Goal: Task Accomplishment & Management: Manage account settings

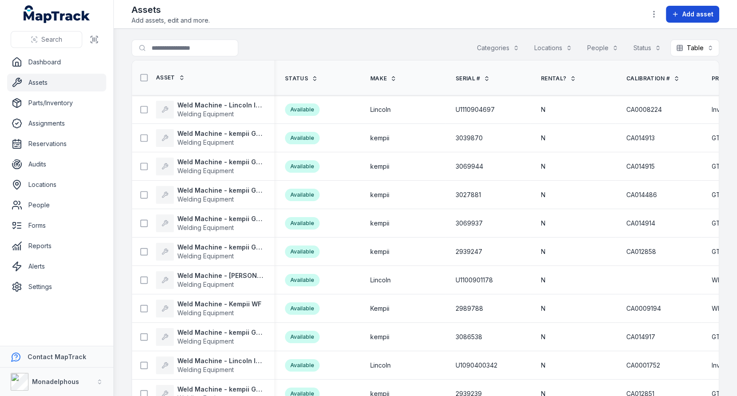
click at [686, 14] on span "Add asset" at bounding box center [697, 14] width 31 height 9
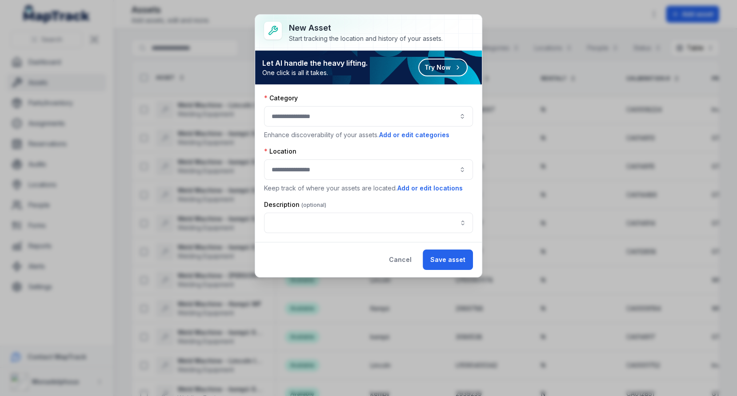
click at [360, 106] on button "button" at bounding box center [368, 116] width 209 height 20
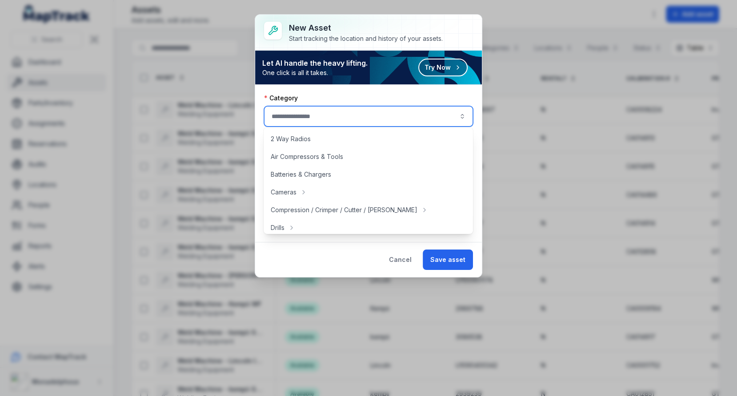
click at [364, 89] on div "Category Enhance discoverability of your assets. Add or edit categories Locatio…" at bounding box center [368, 163] width 227 height 157
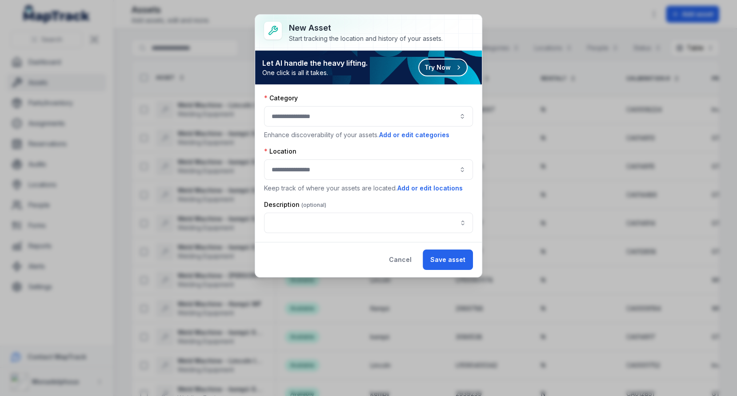
click at [430, 68] on button "Try Now" at bounding box center [442, 68] width 49 height 18
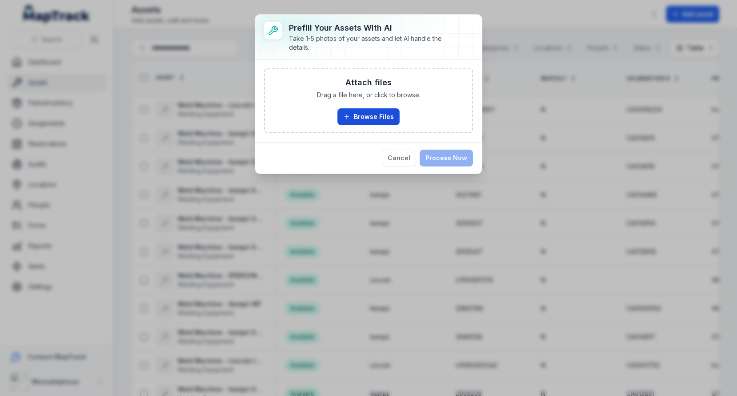
click at [378, 118] on button "Browse Files" at bounding box center [368, 116] width 62 height 17
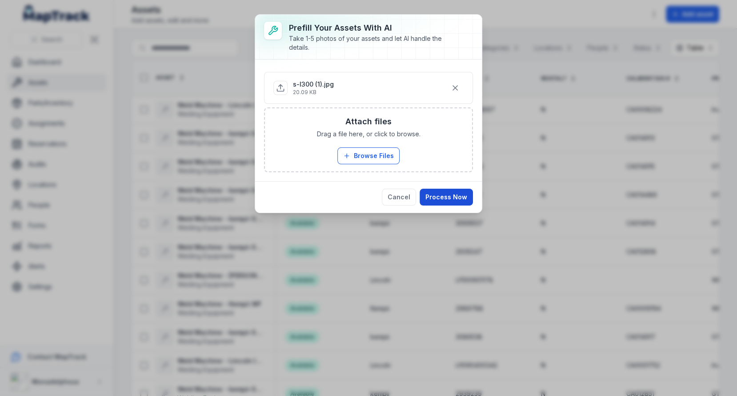
click at [466, 196] on button "Process Now" at bounding box center [446, 197] width 53 height 17
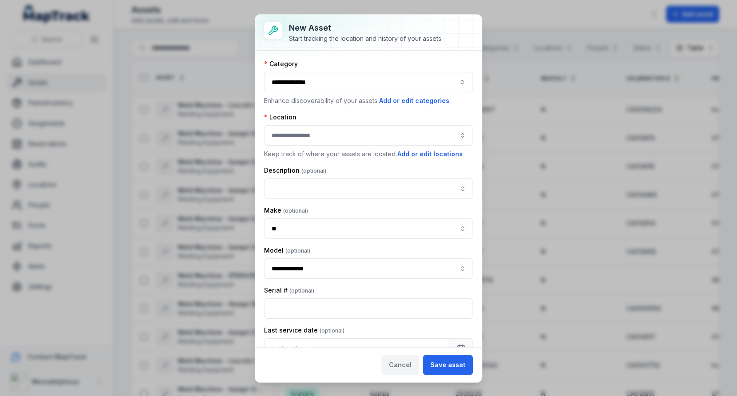
click at [412, 367] on button "Cancel" at bounding box center [400, 365] width 38 height 20
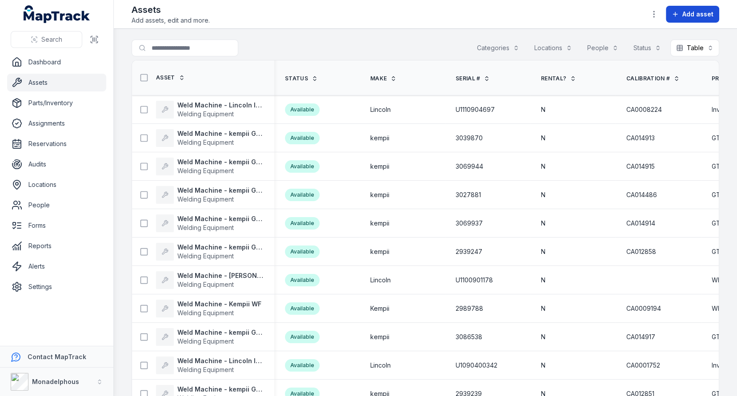
click at [685, 12] on span "Add asset" at bounding box center [697, 14] width 31 height 9
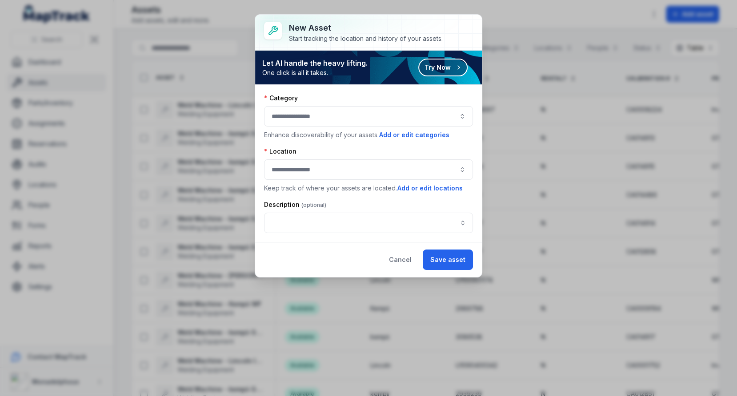
click at [433, 63] on button "Try Now" at bounding box center [442, 68] width 49 height 18
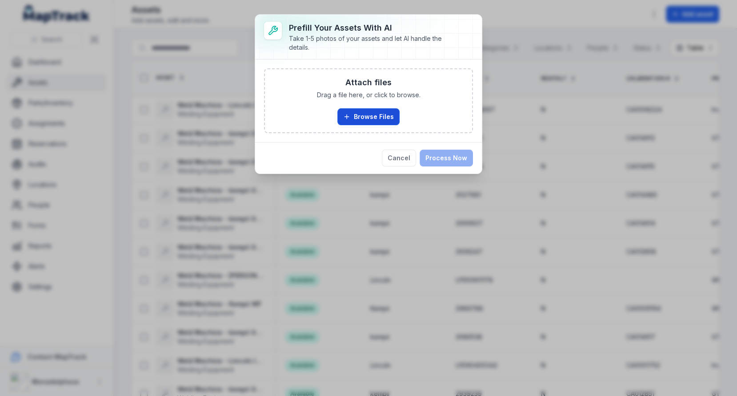
click at [355, 112] on button "Browse Files" at bounding box center [368, 116] width 62 height 17
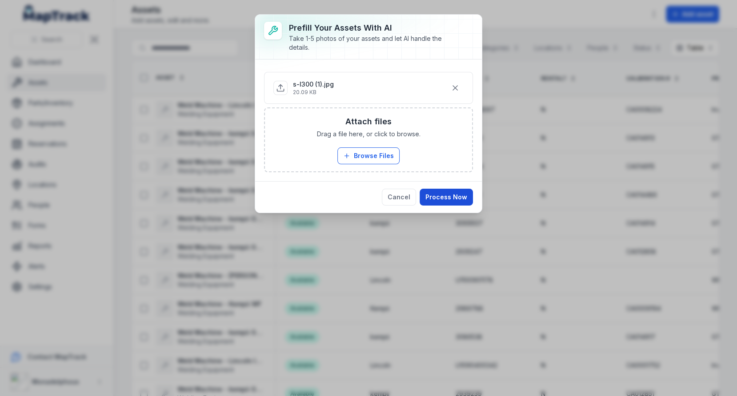
click at [446, 194] on button "Process Now" at bounding box center [446, 197] width 53 height 17
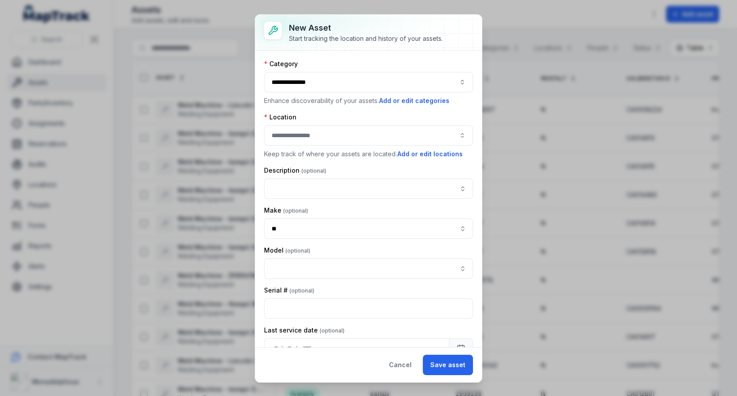
click at [345, 139] on button "button" at bounding box center [368, 135] width 209 height 20
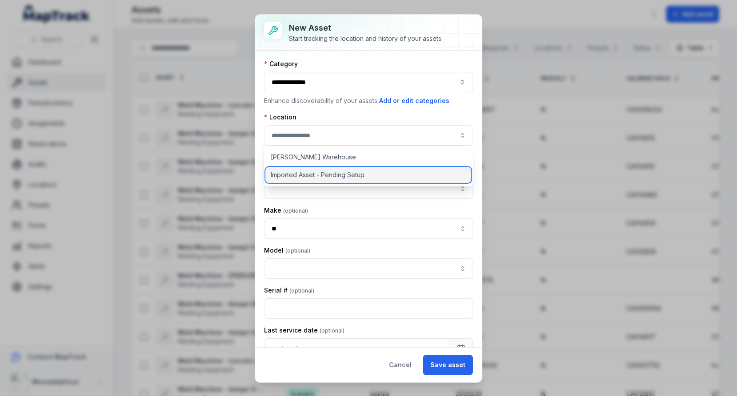
click at [338, 175] on span "Imported Asset - Pending Setup" at bounding box center [318, 175] width 94 height 9
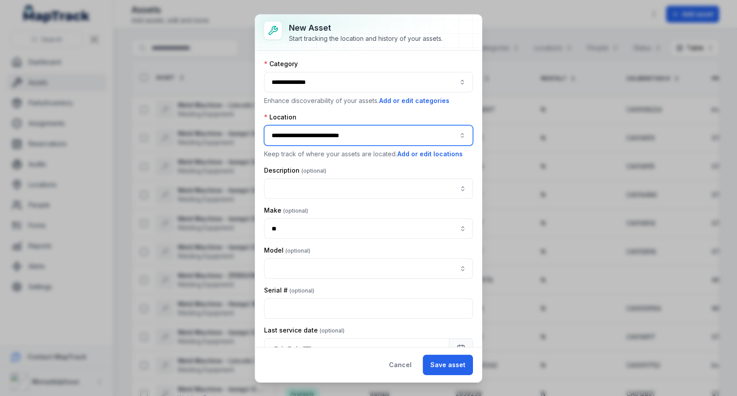
click at [350, 136] on button "**********" at bounding box center [368, 135] width 209 height 20
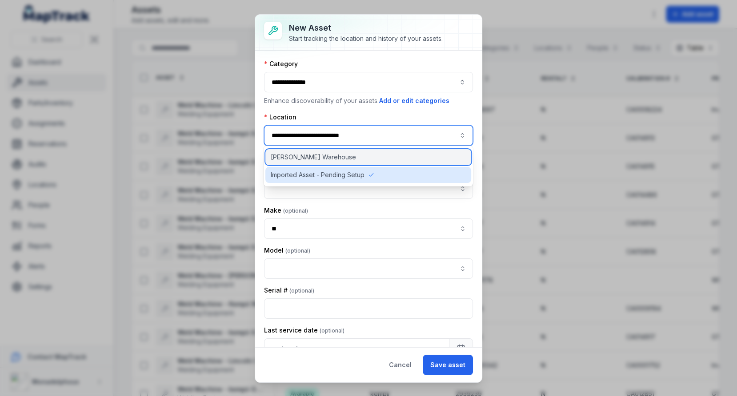
click at [344, 155] on div "[PERSON_NAME] Warehouse" at bounding box center [368, 157] width 206 height 16
type input "**********"
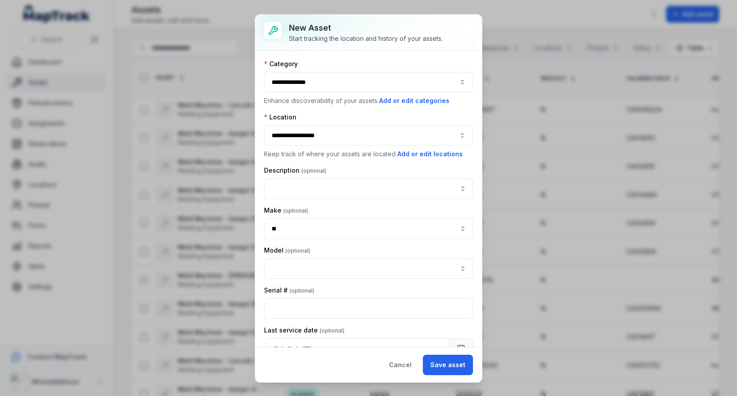
click at [359, 118] on div "Location" at bounding box center [368, 117] width 209 height 9
click at [404, 361] on button "Cancel" at bounding box center [400, 365] width 38 height 20
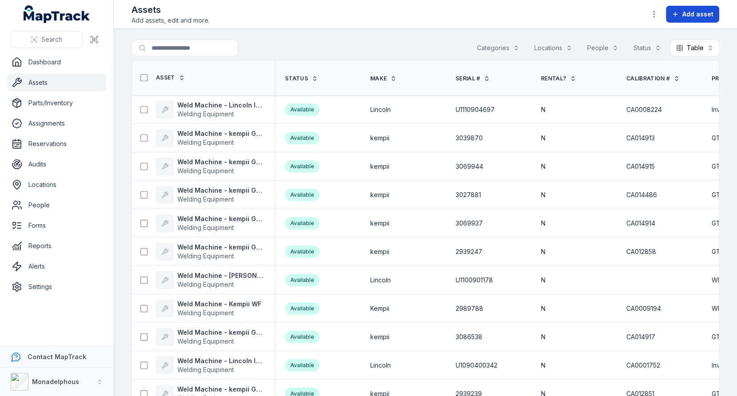
click at [686, 17] on span "Add asset" at bounding box center [697, 14] width 31 height 9
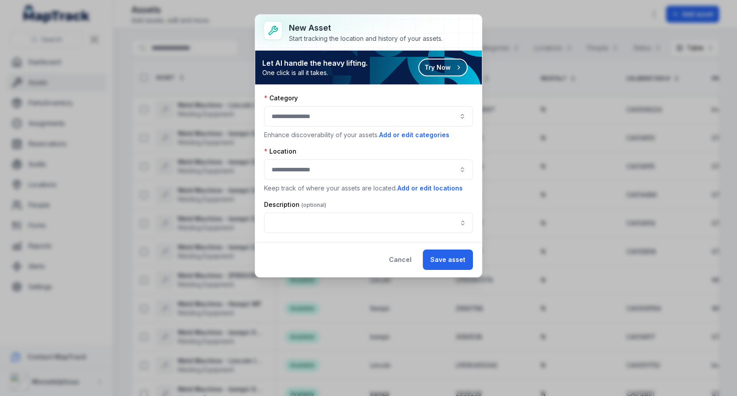
click at [433, 69] on button "Try Now" at bounding box center [442, 68] width 49 height 18
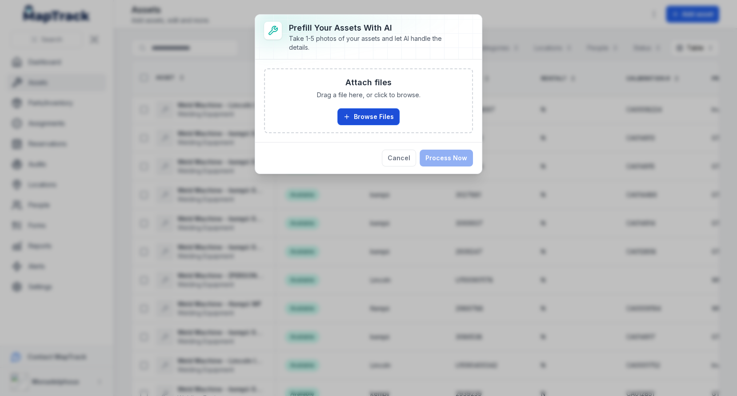
click at [372, 109] on button "Browse Files" at bounding box center [368, 116] width 62 height 17
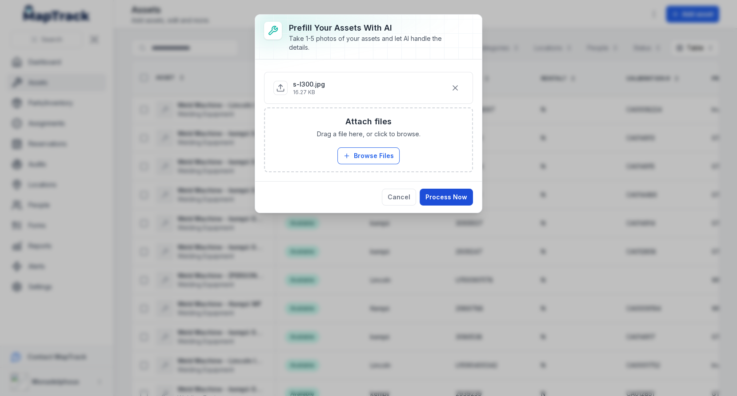
click at [448, 192] on button "Process Now" at bounding box center [446, 197] width 53 height 17
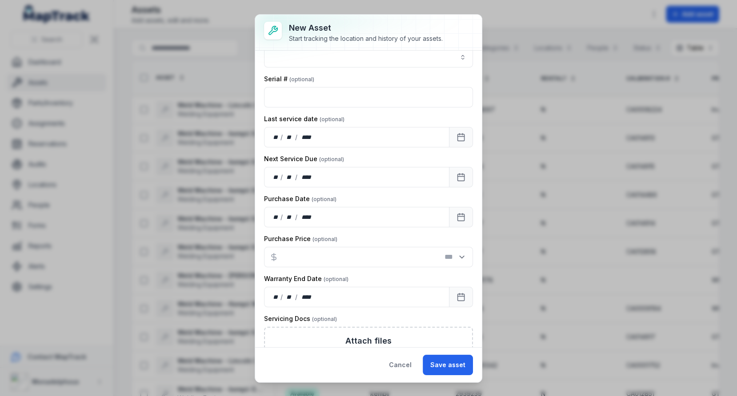
scroll to position [252, 0]
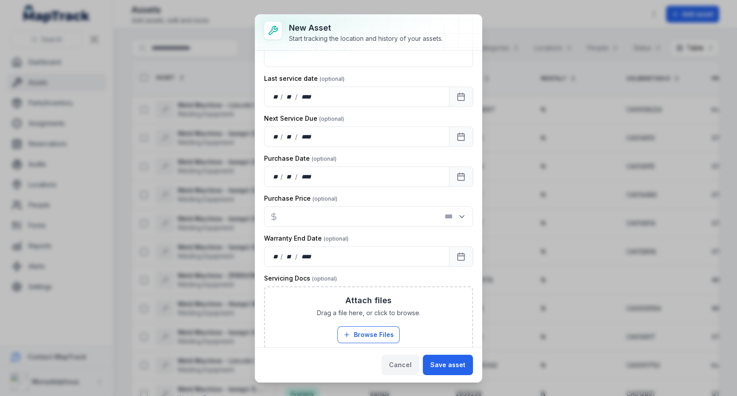
click at [413, 358] on button "Cancel" at bounding box center [400, 365] width 38 height 20
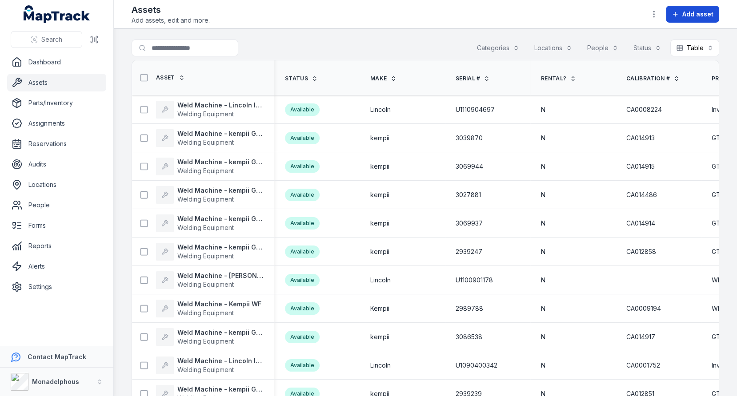
click at [679, 19] on button "Add asset" at bounding box center [692, 14] width 53 height 17
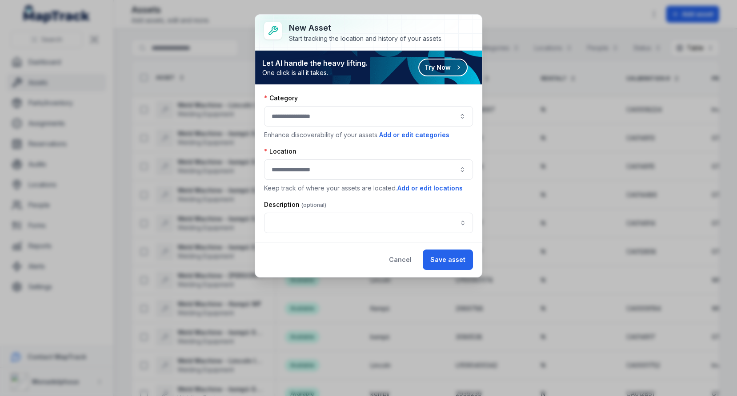
click at [449, 69] on button "Try Now" at bounding box center [442, 68] width 49 height 18
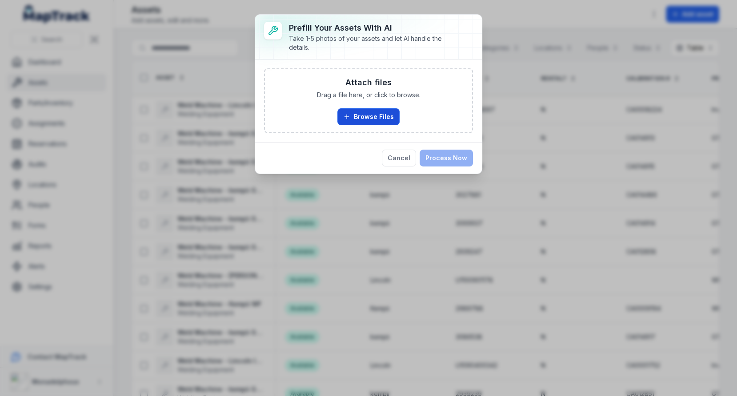
click at [376, 121] on button "Browse Files" at bounding box center [368, 116] width 62 height 17
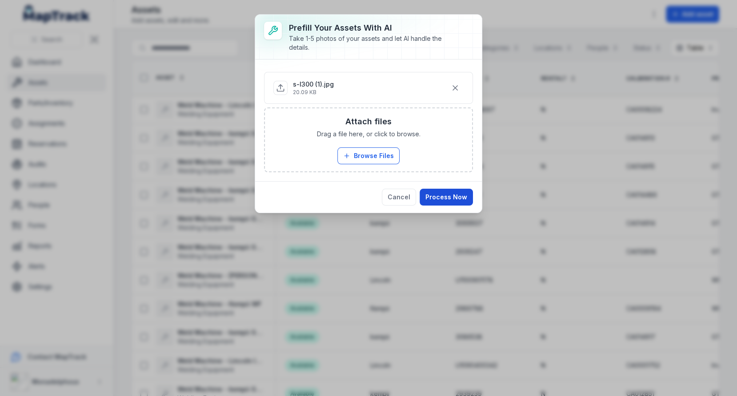
click at [434, 196] on button "Process Now" at bounding box center [446, 197] width 53 height 17
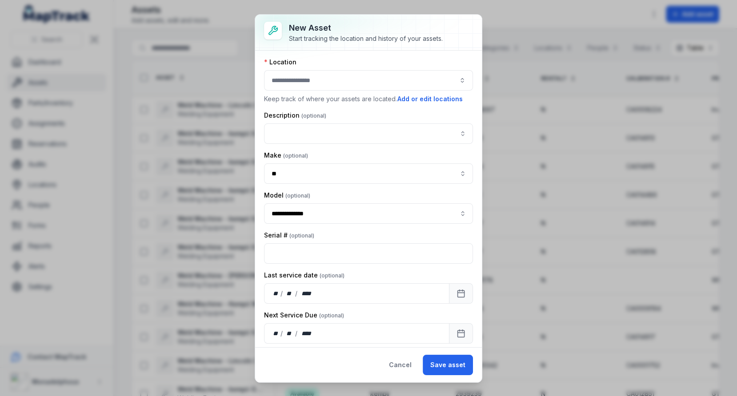
scroll to position [0, 0]
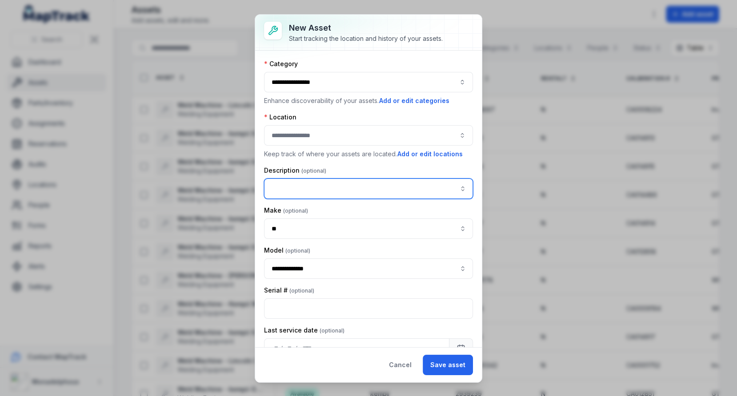
click at [312, 185] on input "asset-add:description-label" at bounding box center [368, 189] width 209 height 20
click at [373, 206] on div "" Welding Helmet - Adflo "" at bounding box center [368, 210] width 191 height 9
type input "**********"
click at [397, 169] on div "Description" at bounding box center [368, 170] width 209 height 9
click at [409, 135] on button "button" at bounding box center [368, 135] width 209 height 20
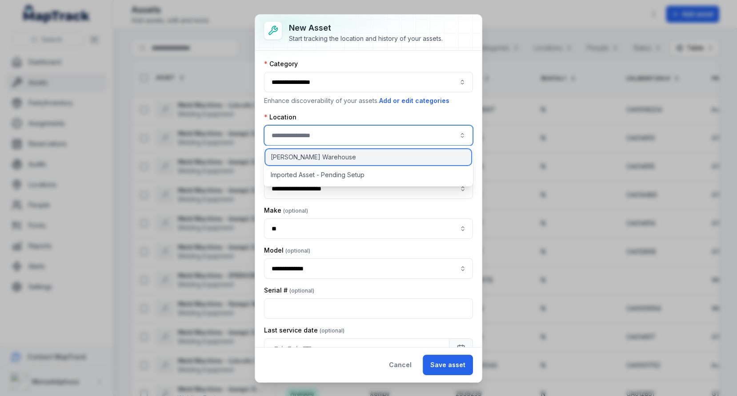
click at [364, 153] on div "[PERSON_NAME] Warehouse" at bounding box center [368, 157] width 206 height 16
type input "**********"
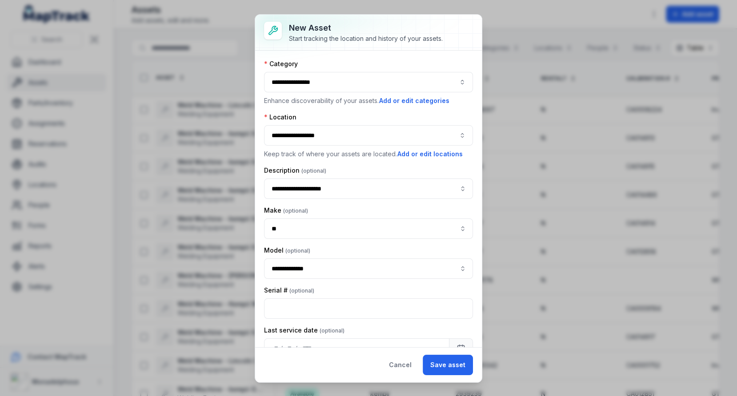
click at [385, 118] on div "Location" at bounding box center [368, 117] width 209 height 9
click at [395, 86] on button "**********" at bounding box center [368, 82] width 209 height 20
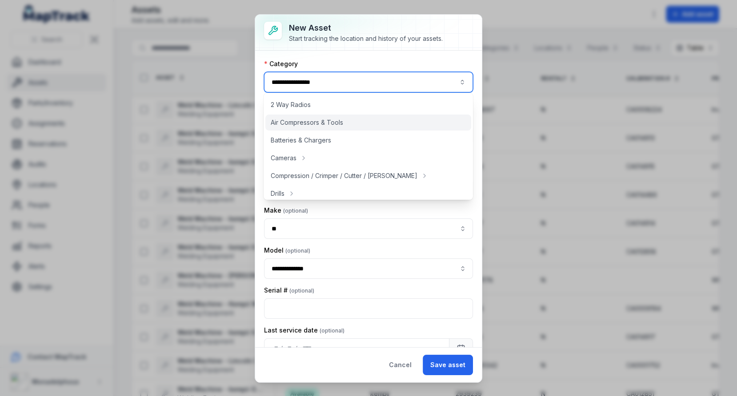
scroll to position [396, 0]
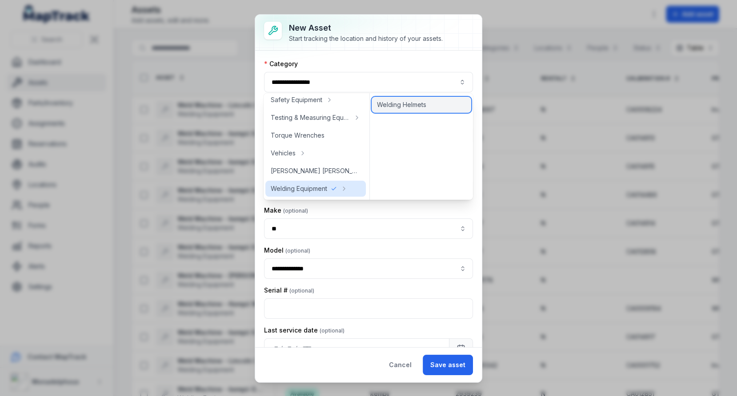
click at [420, 100] on span "Welding Helmets" at bounding box center [401, 104] width 49 height 9
type input "**********"
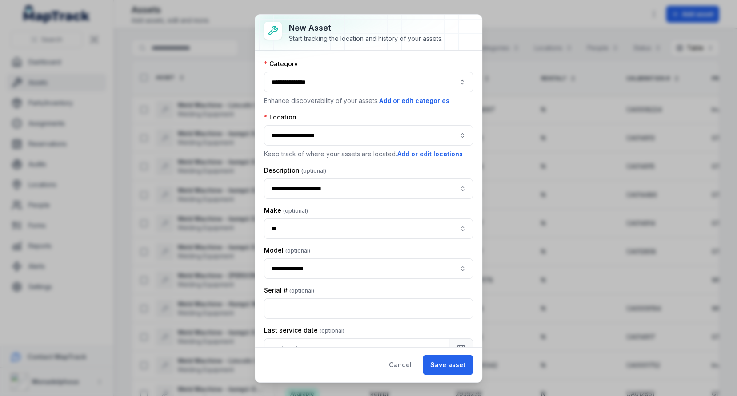
click at [427, 62] on div "Category" at bounding box center [368, 64] width 209 height 9
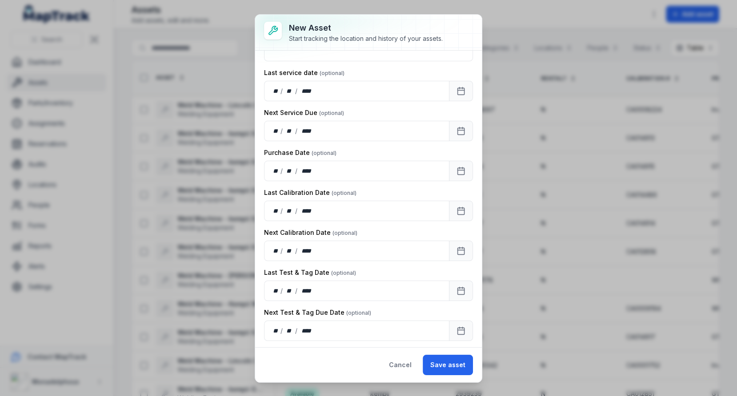
scroll to position [223, 0]
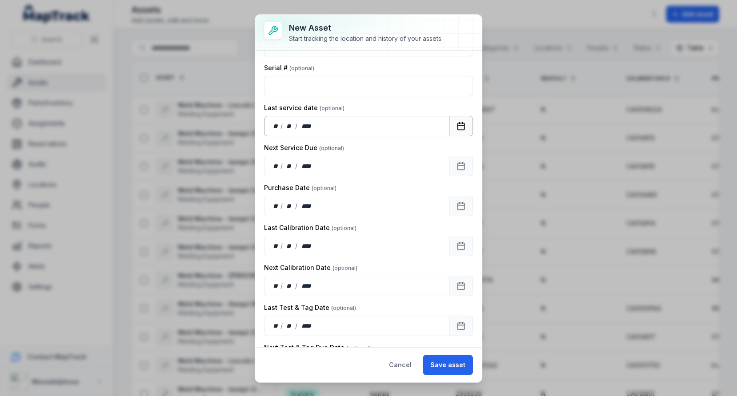
click at [468, 118] on button "Calendar" at bounding box center [461, 126] width 24 height 20
click at [276, 163] on div "**" at bounding box center [276, 166] width 9 height 9
click at [452, 199] on button "Calendar" at bounding box center [461, 206] width 24 height 20
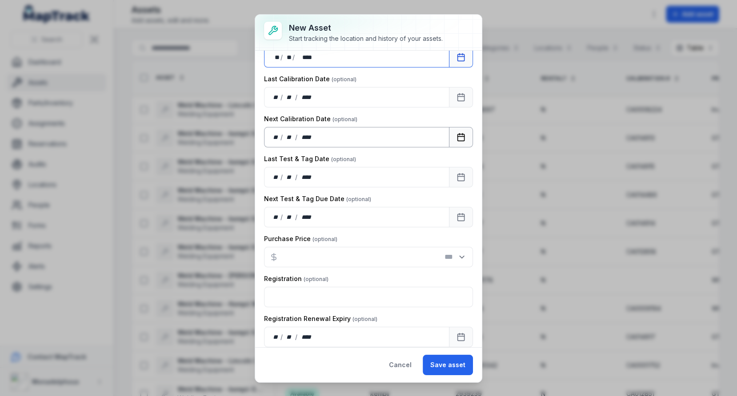
scroll to position [408, 0]
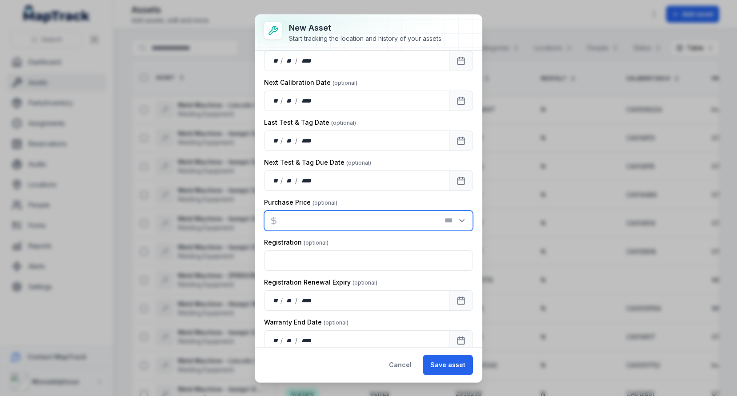
click at [371, 212] on input "number" at bounding box center [368, 221] width 209 height 20
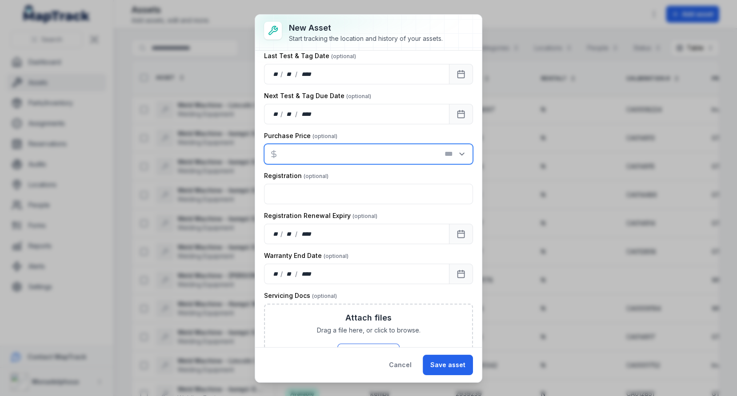
scroll to position [783, 0]
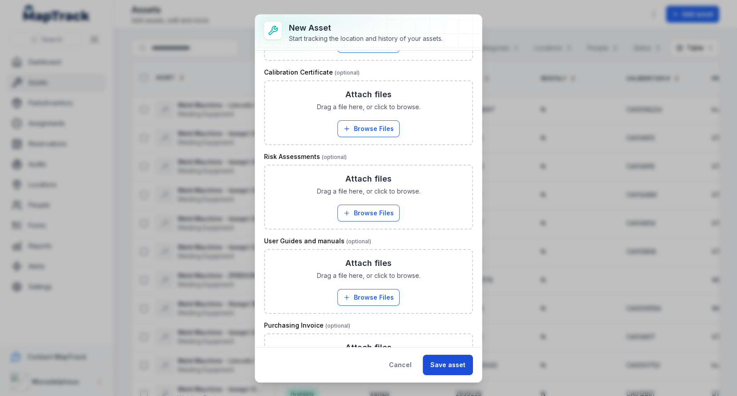
type input "****"
click at [447, 368] on button "Save asset" at bounding box center [448, 365] width 50 height 20
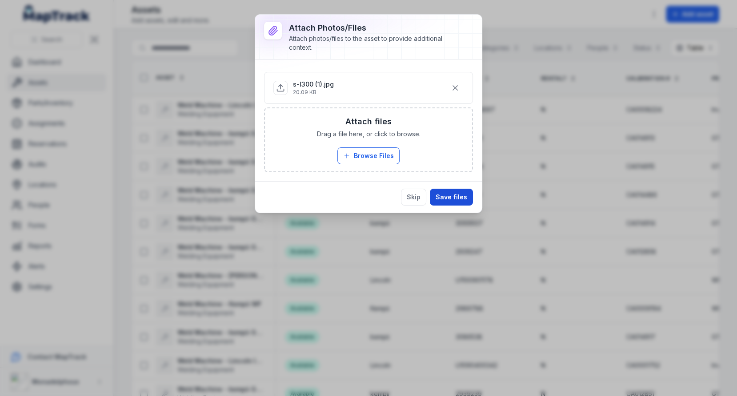
click at [450, 200] on button "Save files" at bounding box center [451, 197] width 43 height 17
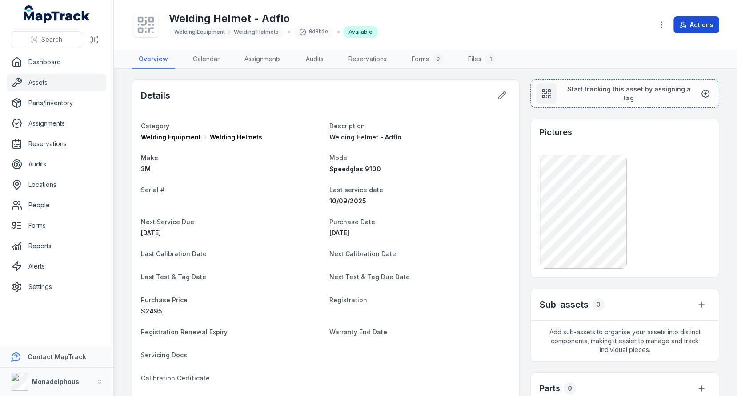
click at [675, 20] on button "Actions" at bounding box center [696, 24] width 46 height 17
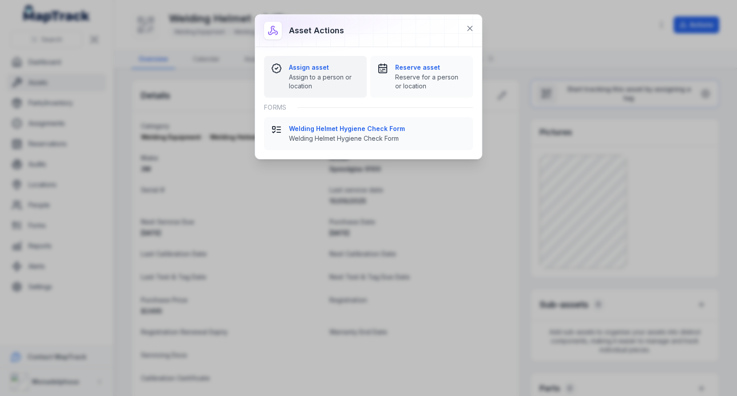
click at [318, 82] on span "Assign to a person or location" at bounding box center [324, 82] width 71 height 18
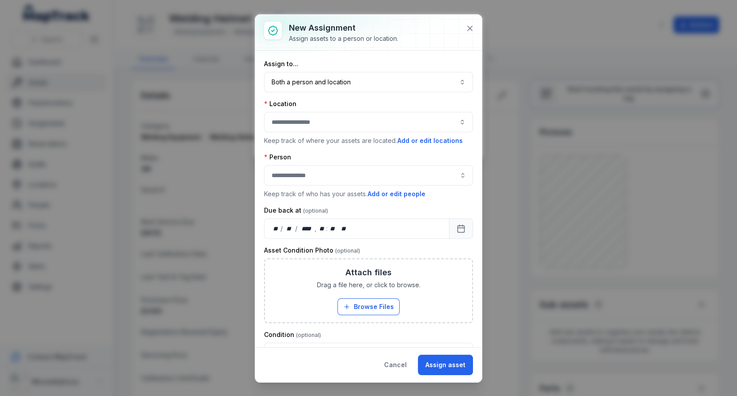
click at [356, 115] on button "button" at bounding box center [368, 122] width 209 height 20
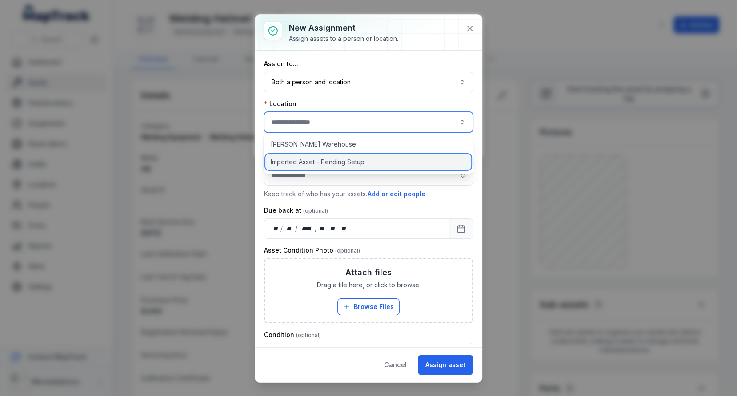
click at [342, 157] on div "Imported Asset - Pending Setup" at bounding box center [368, 162] width 206 height 16
type input "**********"
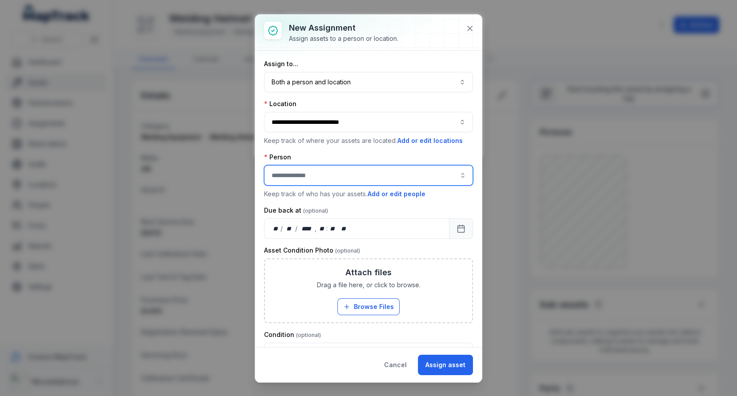
click at [347, 170] on input "assignment-add:person-label" at bounding box center [368, 175] width 209 height 20
type input "**********"
click at [348, 201] on div "[PERSON_NAME]" at bounding box center [368, 197] width 191 height 9
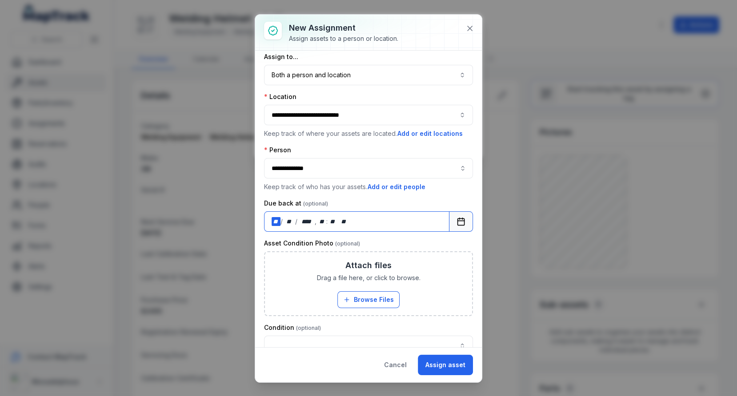
click at [446, 213] on div "** / ** / **** , ** : **   **" at bounding box center [356, 222] width 185 height 20
click at [458, 213] on button "Calendar" at bounding box center [461, 222] width 24 height 20
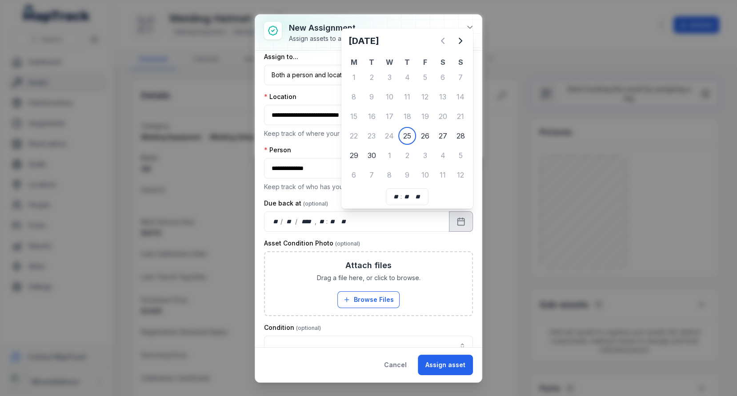
click at [393, 239] on div "Asset Condition Photo" at bounding box center [368, 243] width 209 height 9
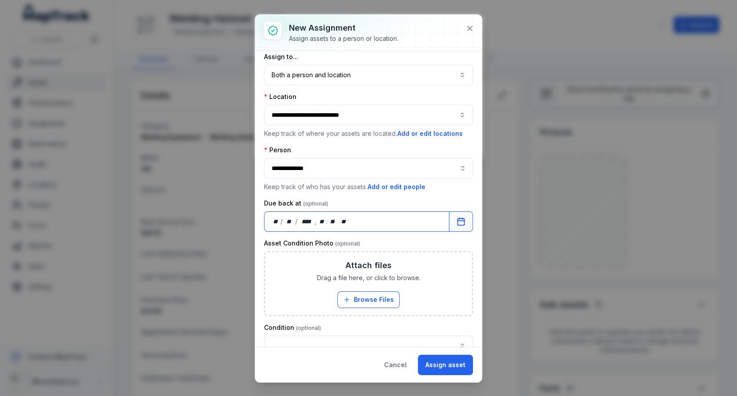
scroll to position [146, 0]
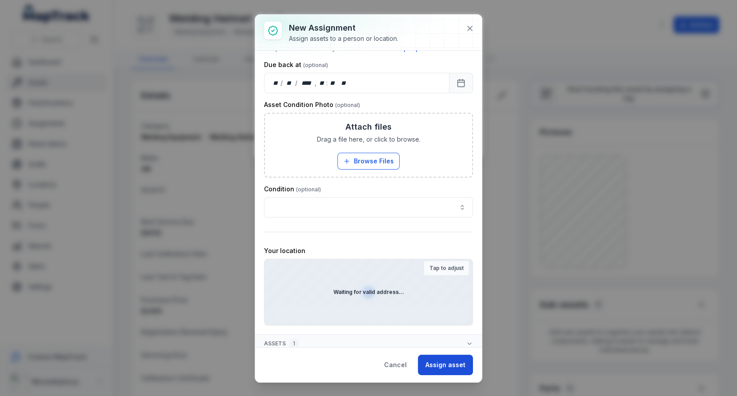
click at [436, 362] on button "Assign asset" at bounding box center [445, 365] width 55 height 20
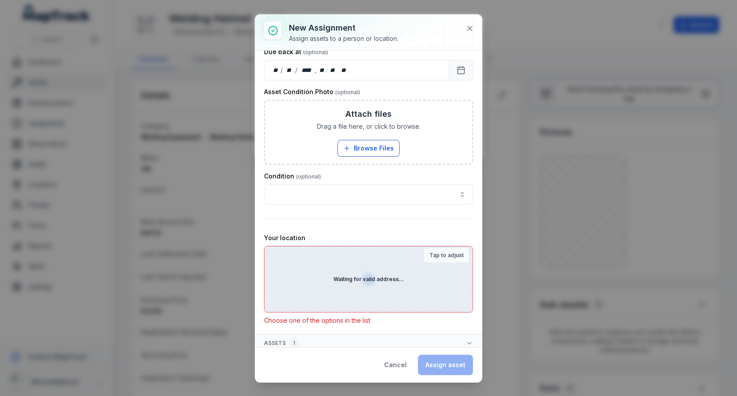
click at [441, 252] on strong "Tap to adjust" at bounding box center [446, 255] width 34 height 7
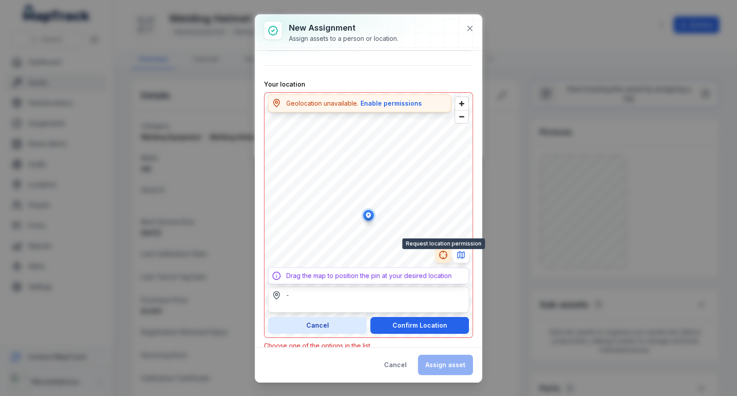
scroll to position [315, 0]
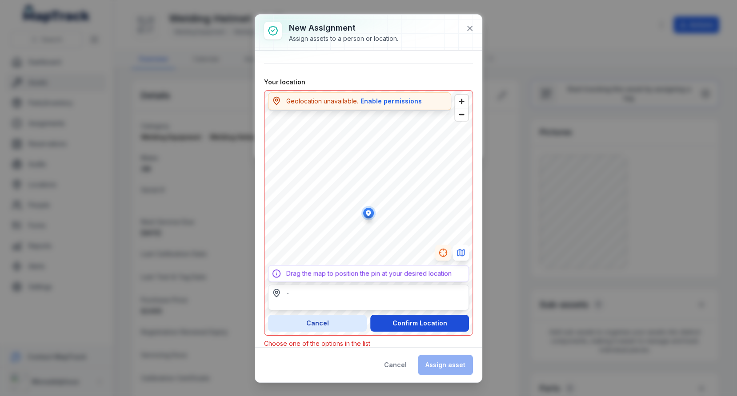
click at [424, 319] on button "Confirm Location" at bounding box center [419, 323] width 99 height 17
click at [390, 99] on button "Enable permissions" at bounding box center [391, 101] width 62 height 10
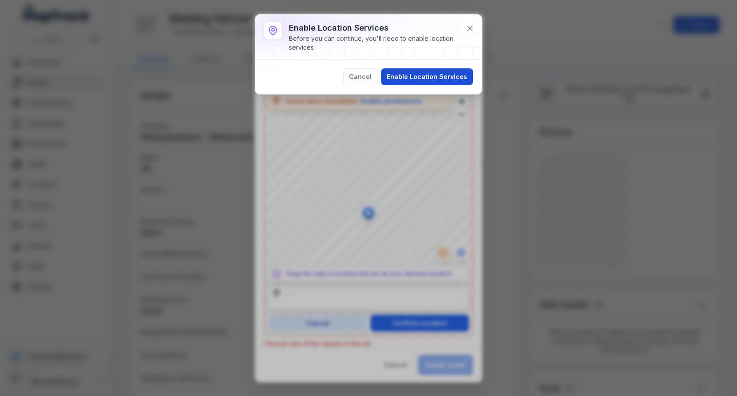
click at [422, 74] on button "Enable Location Services" at bounding box center [427, 76] width 92 height 17
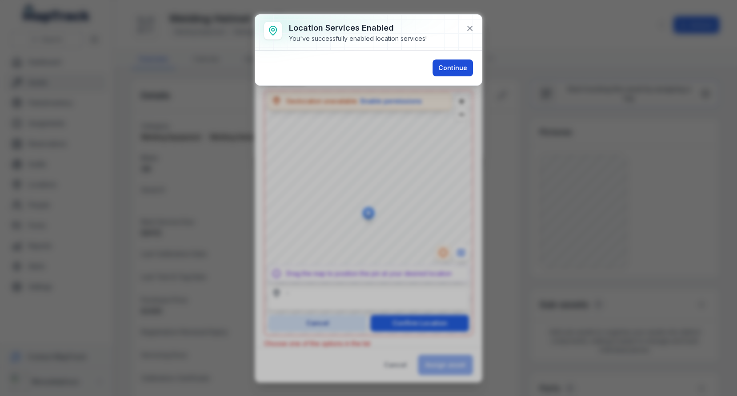
click at [450, 66] on button "Continue" at bounding box center [452, 68] width 40 height 17
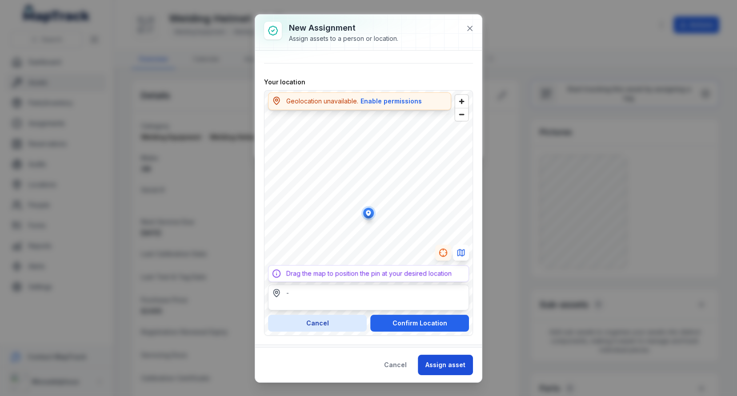
click at [459, 371] on button "Assign asset" at bounding box center [445, 365] width 55 height 20
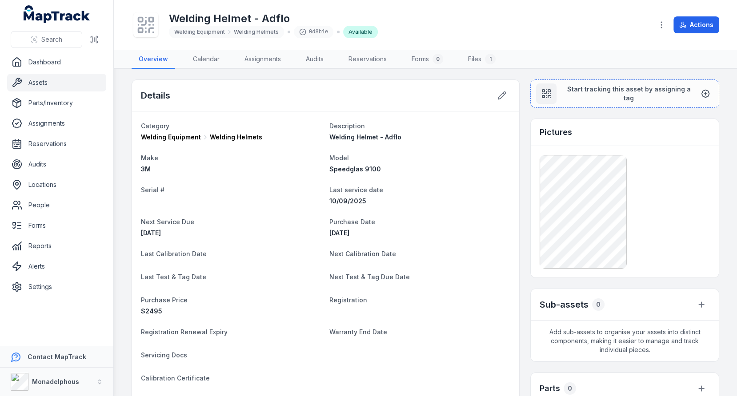
scroll to position [25, 0]
